Goal: Transaction & Acquisition: Subscribe to service/newsletter

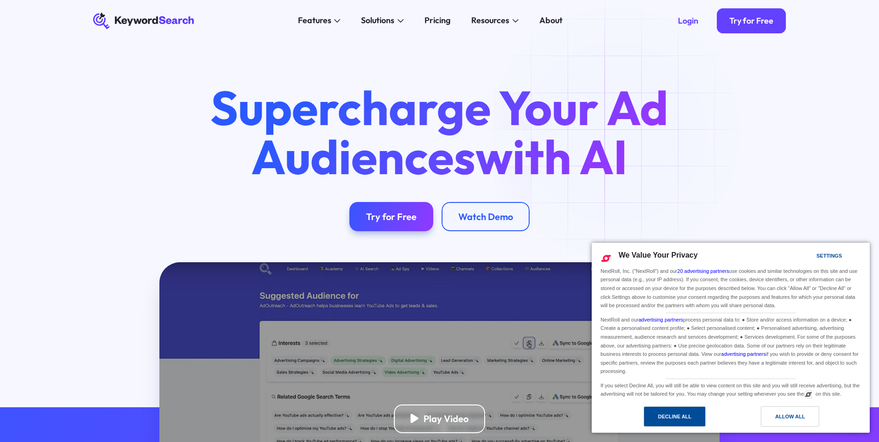
click at [676, 415] on div "Decline All" at bounding box center [674, 417] width 33 height 10
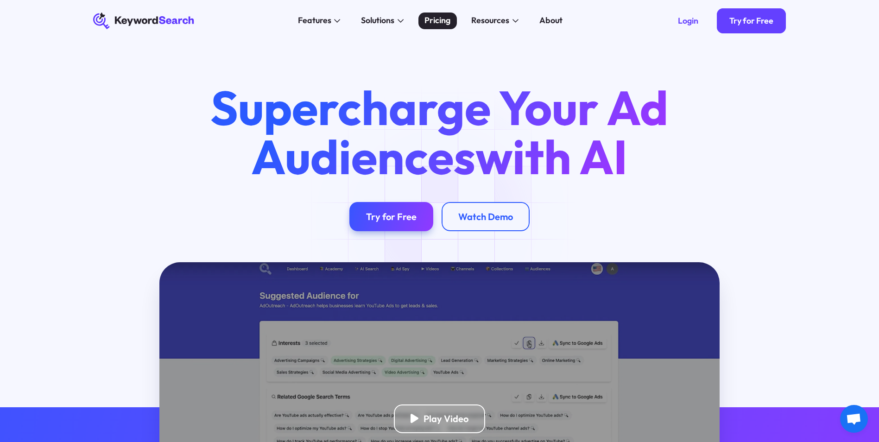
click at [439, 20] on div "Pricing" at bounding box center [438, 20] width 26 height 13
